Goal: Check status: Check status

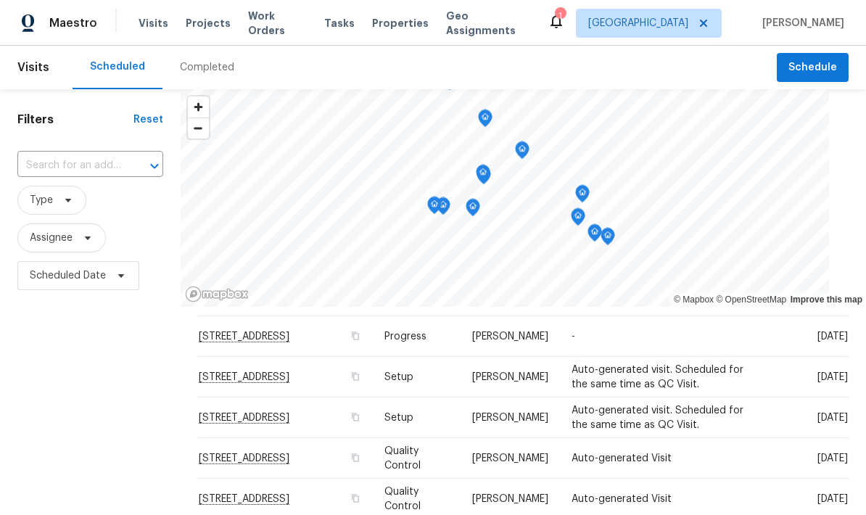
click at [209, 76] on div "Completed" at bounding box center [207, 68] width 89 height 44
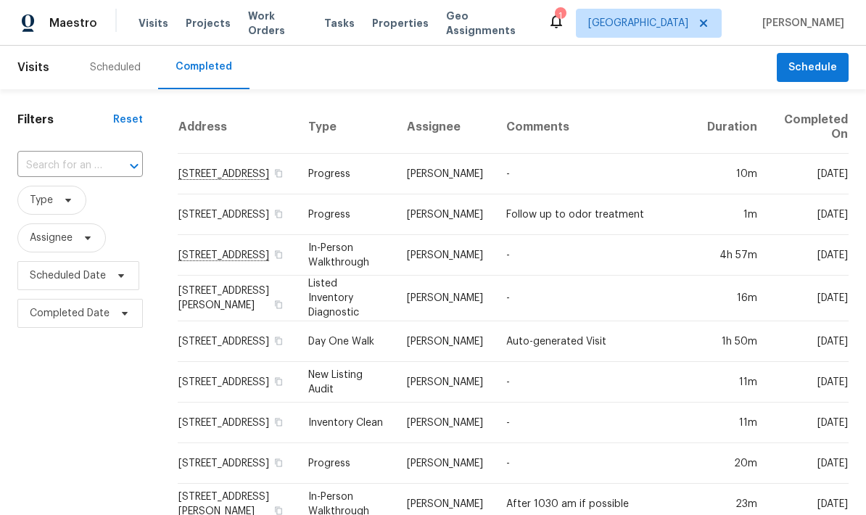
click at [631, 178] on td "-" at bounding box center [596, 174] width 202 height 41
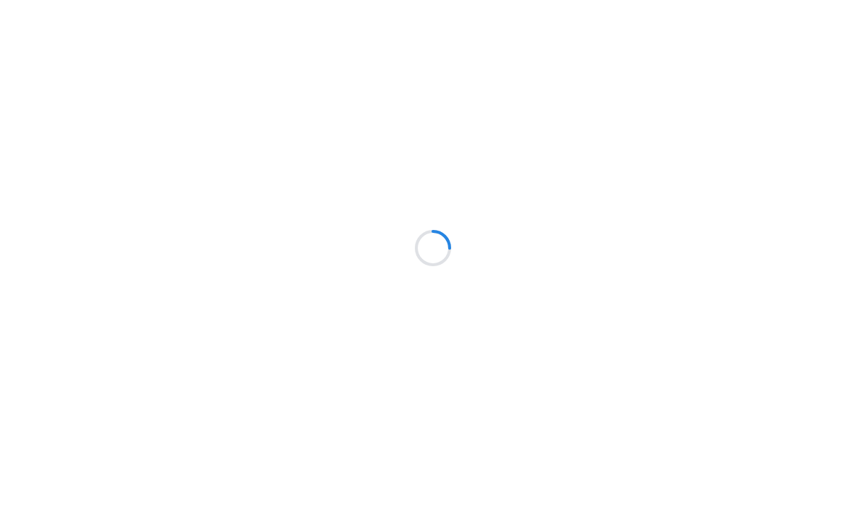
scroll to position [2, 0]
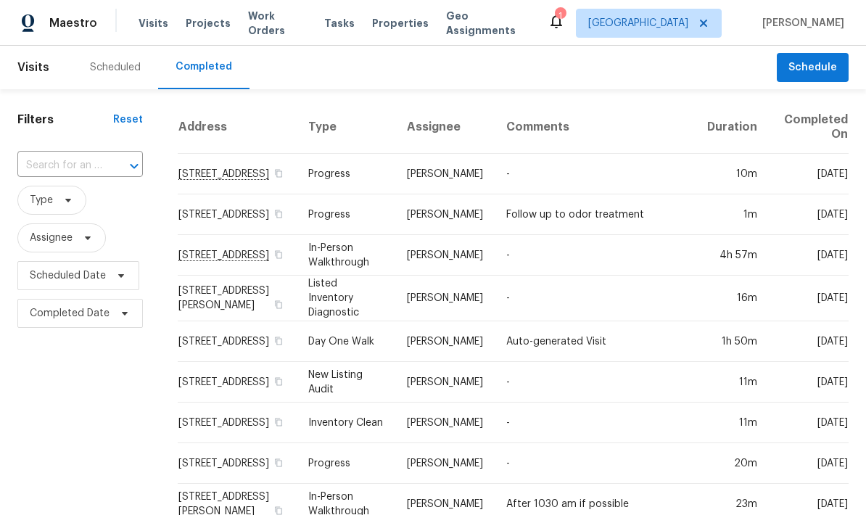
click at [102, 65] on div "Scheduled" at bounding box center [115, 67] width 51 height 15
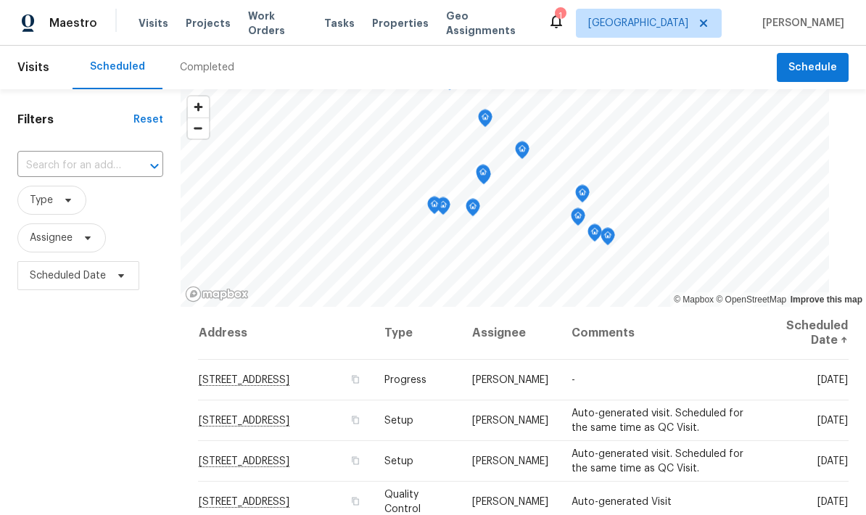
click at [225, 66] on div "Completed" at bounding box center [207, 67] width 54 height 15
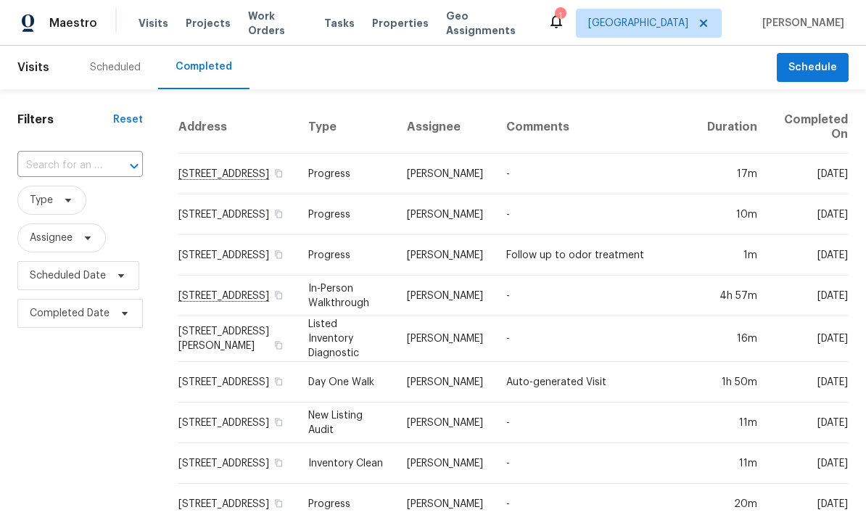
click at [495, 186] on td "-" at bounding box center [596, 174] width 202 height 41
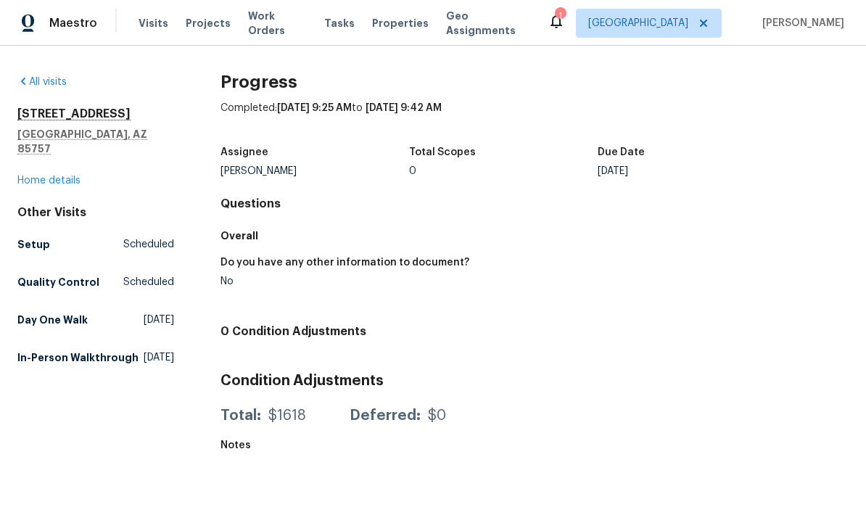
click at [53, 176] on link "Home details" at bounding box center [48, 181] width 63 height 10
